Goal: Communication & Community: Answer question/provide support

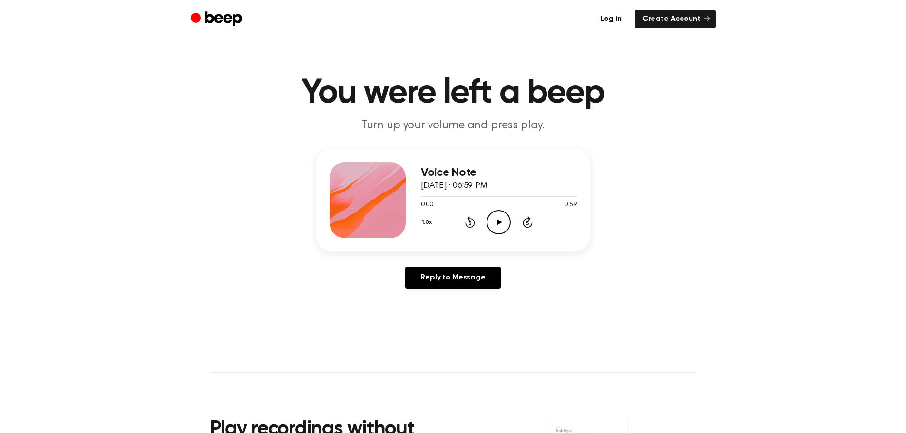
click at [496, 230] on icon "Play Audio" at bounding box center [499, 222] width 24 height 24
drag, startPoint x: 266, startPoint y: 318, endPoint x: 207, endPoint y: 185, distance: 145.9
click at [265, 318] on main "You were left a beep Turn up your volume and press play. Voice Note [DATE] · 06…" at bounding box center [453, 293] width 906 height 587
click at [480, 217] on div "1.0x Rewind 5 seconds Play Audio Skip 5 seconds" at bounding box center [499, 222] width 156 height 24
click at [495, 226] on icon "Play Audio" at bounding box center [499, 222] width 24 height 24
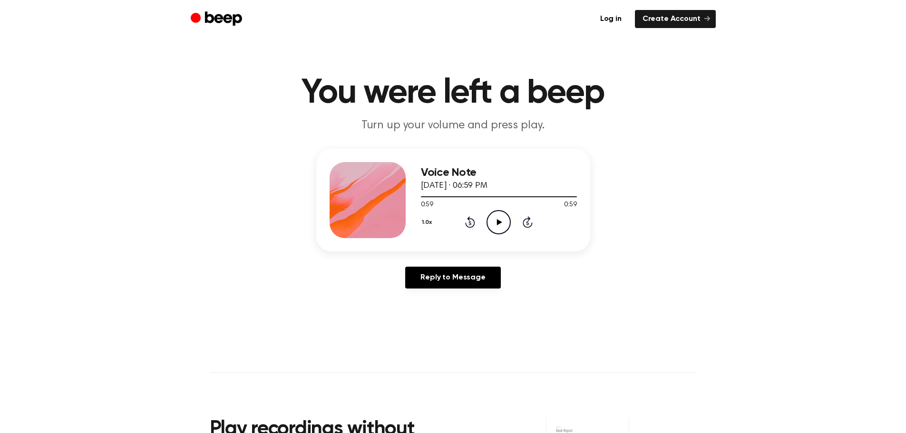
drag, startPoint x: 98, startPoint y: 199, endPoint x: 110, endPoint y: 192, distance: 14.3
click at [98, 197] on div "Voice Note [DATE] · 06:59 PM 0:59 0:59 Your browser does not support the [objec…" at bounding box center [452, 222] width 883 height 147
click at [504, 219] on icon "Play Audio" at bounding box center [499, 222] width 24 height 24
drag, startPoint x: 517, startPoint y: 193, endPoint x: 391, endPoint y: 192, distance: 126.5
click at [391, 192] on div "Voice Note August 25, 2025 · 06:50 PM 0:58 0:58 Your browser does not support t…" at bounding box center [453, 200] width 274 height 103
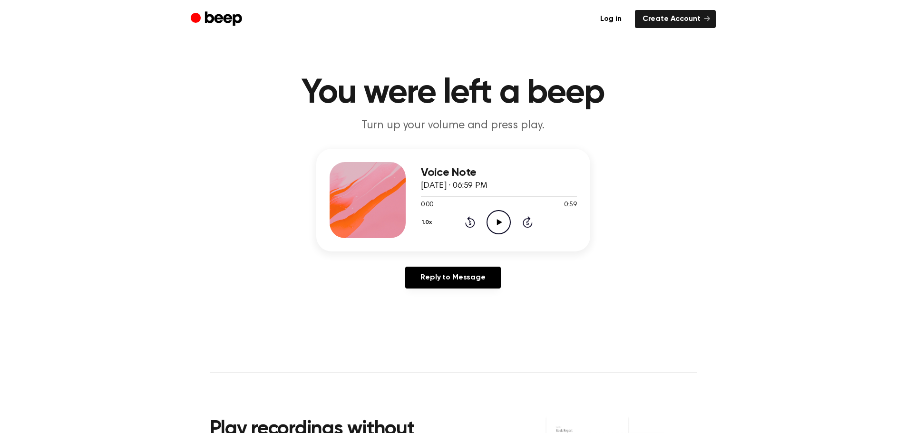
click at [502, 219] on icon "Play Audio" at bounding box center [499, 222] width 24 height 24
click at [502, 217] on icon "Pause Audio" at bounding box center [499, 222] width 24 height 24
click at [502, 217] on icon "Play Audio" at bounding box center [499, 222] width 24 height 24
click at [216, 271] on div "Voice Note [DATE] · 06:59 PM 0:59 0:59 Your browser does not support the [objec…" at bounding box center [452, 222] width 883 height 147
click at [500, 222] on icon "Play Audio" at bounding box center [499, 222] width 24 height 24
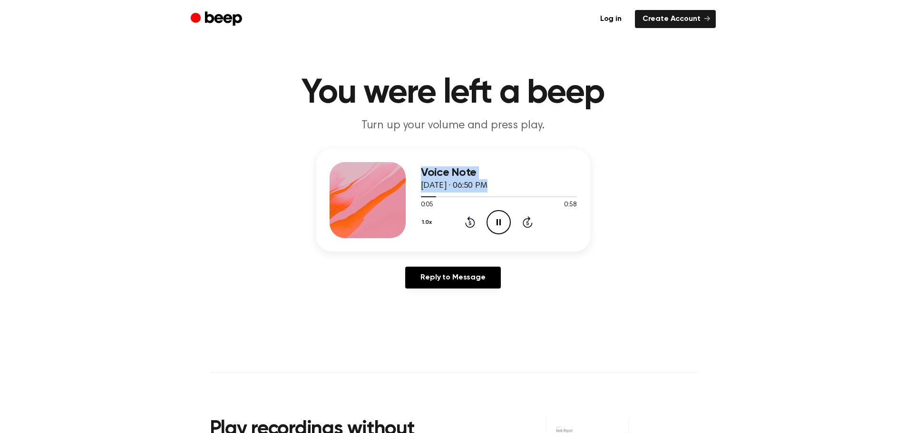
drag, startPoint x: 432, startPoint y: 196, endPoint x: 398, endPoint y: 196, distance: 34.7
click at [398, 196] on div "Voice Note August 25, 2025 · 06:50 PM 0:05 0:58 Your browser does not support t…" at bounding box center [453, 200] width 274 height 103
click at [431, 196] on span at bounding box center [435, 197] width 8 height 8
drag, startPoint x: 431, startPoint y: 196, endPoint x: 425, endPoint y: 198, distance: 6.3
click at [425, 198] on span at bounding box center [429, 197] width 8 height 8
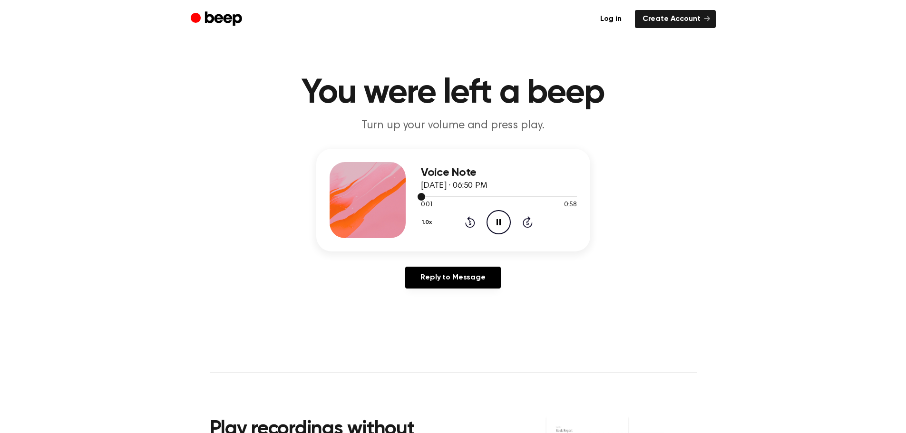
click at [425, 198] on div at bounding box center [499, 197] width 156 height 8
click at [492, 277] on link "Reply to Message" at bounding box center [452, 278] width 95 height 22
click at [500, 219] on icon "Play Audio" at bounding box center [499, 222] width 24 height 24
click at [58, 138] on main "You were left a beep Turn up your volume and press play. Voice Note August 25, …" at bounding box center [453, 293] width 906 height 587
click at [181, 139] on main "You were left a beep Turn up your volume and press play. Voice Note August 25, …" at bounding box center [453, 293] width 906 height 587
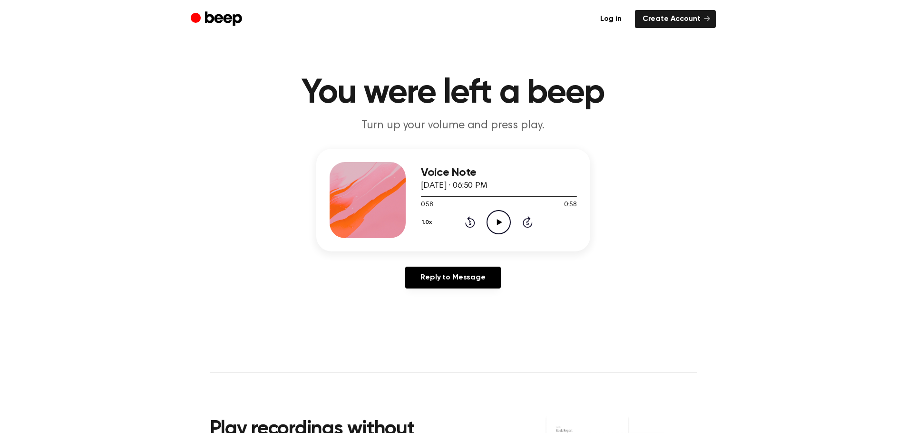
drag, startPoint x: 709, startPoint y: 179, endPoint x: 663, endPoint y: 174, distance: 46.4
click at [709, 179] on div "Voice Note August 25, 2025 · 06:50 PM 0:58 0:58 Your browser does not support t…" at bounding box center [452, 222] width 883 height 147
click at [230, 219] on div "Voice Note August 25, 2025 · 06:50 PM 0:58 0:58 Your browser does not support t…" at bounding box center [452, 222] width 883 height 147
